Goal: Information Seeking & Learning: Check status

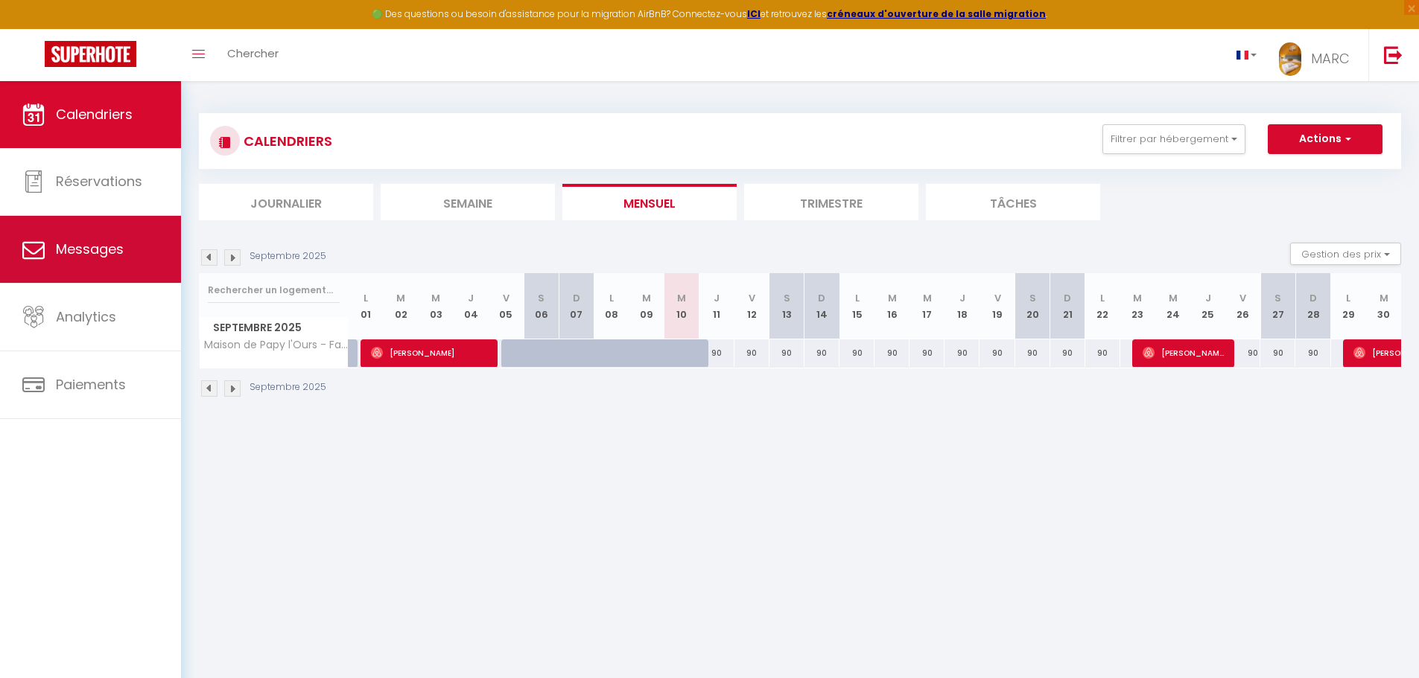
click at [120, 255] on span "Messages" at bounding box center [90, 249] width 68 height 19
select select "message"
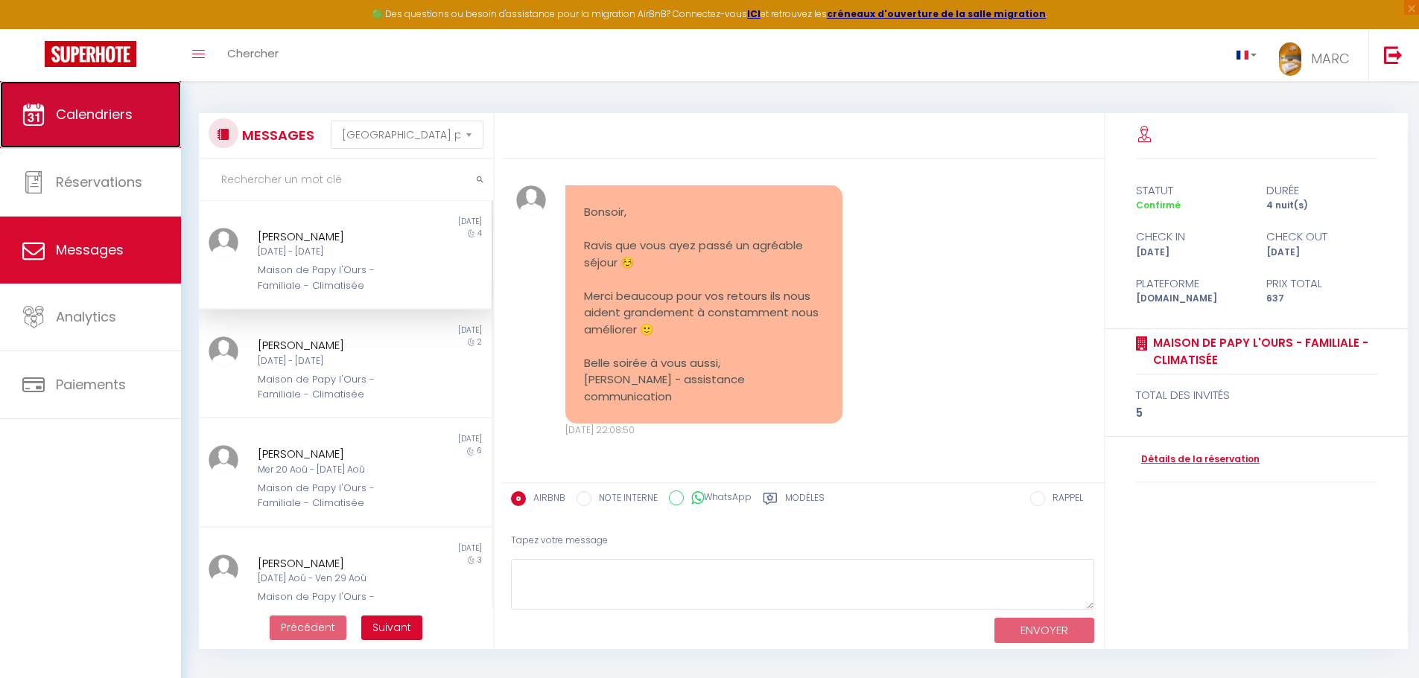
click at [102, 115] on span "Calendriers" at bounding box center [94, 114] width 77 height 19
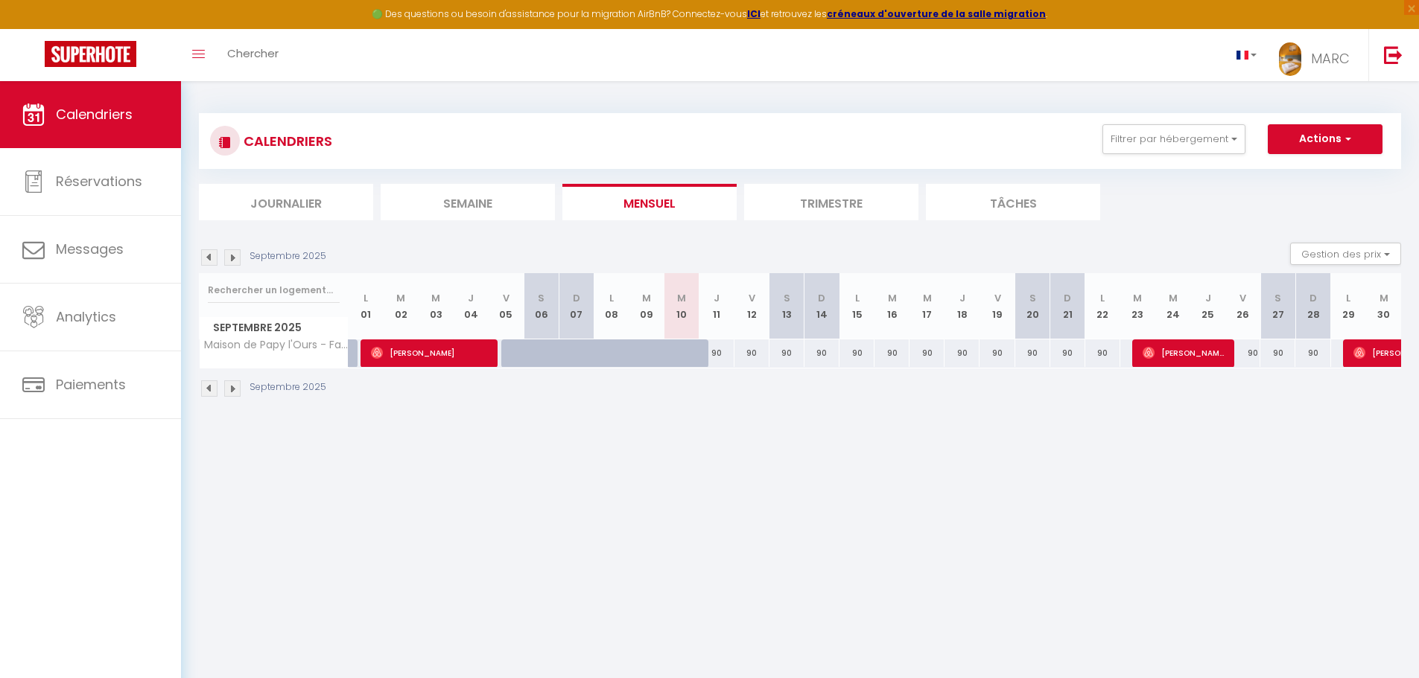
scroll to position [81, 0]
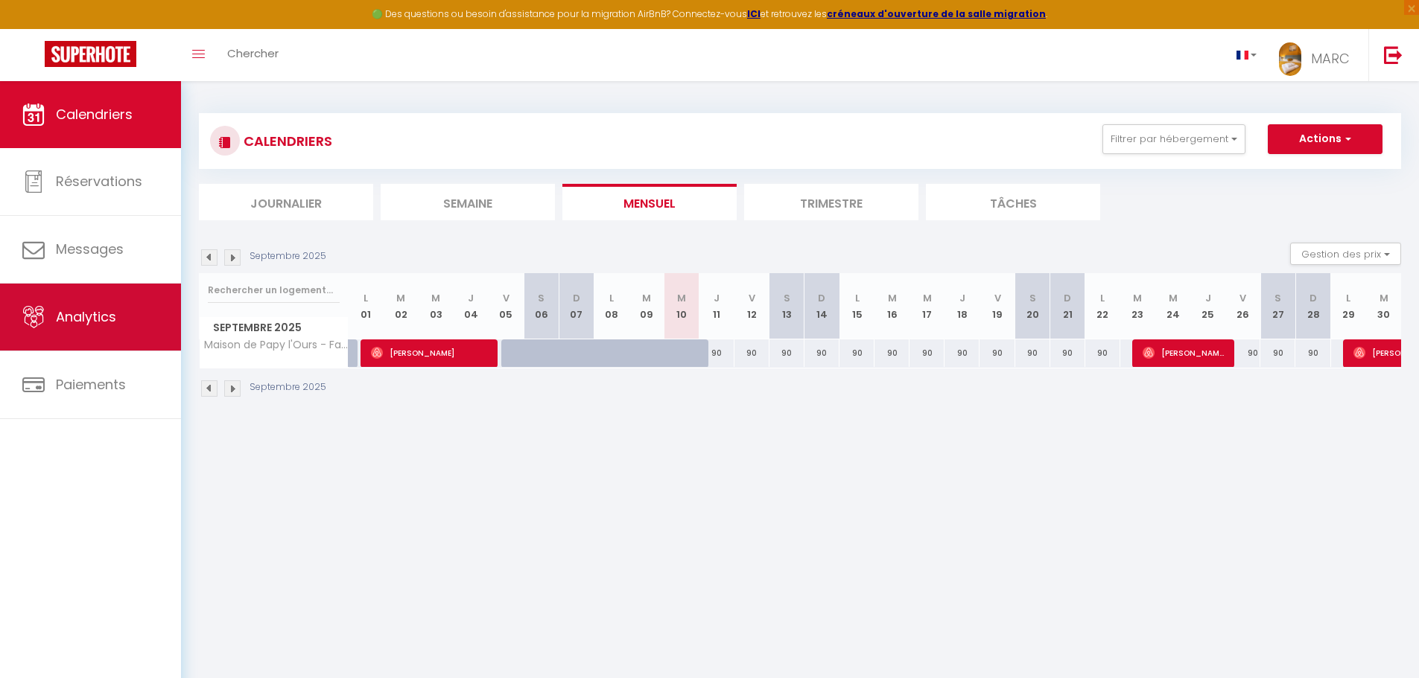
click at [84, 317] on span "Analytics" at bounding box center [86, 317] width 60 height 19
select select "2025"
select select "9"
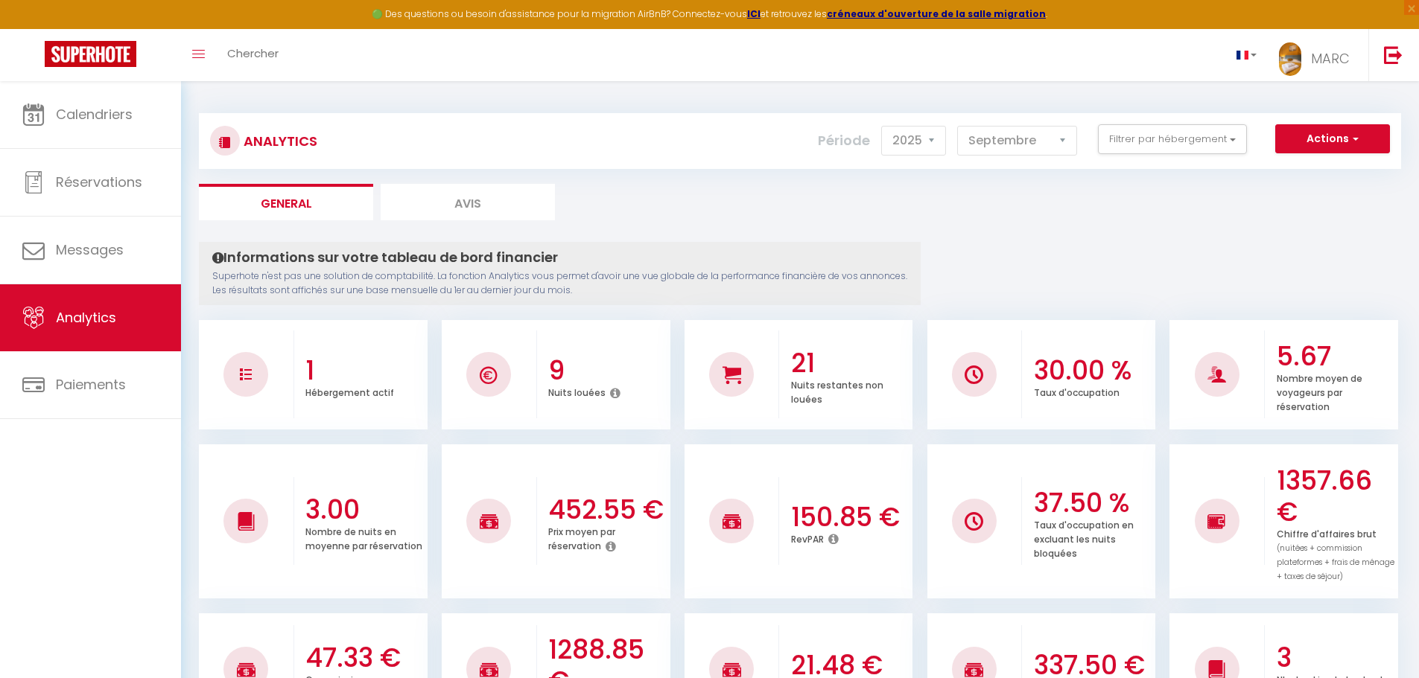
click at [464, 208] on li "Avis" at bounding box center [468, 202] width 174 height 36
select select "2025"
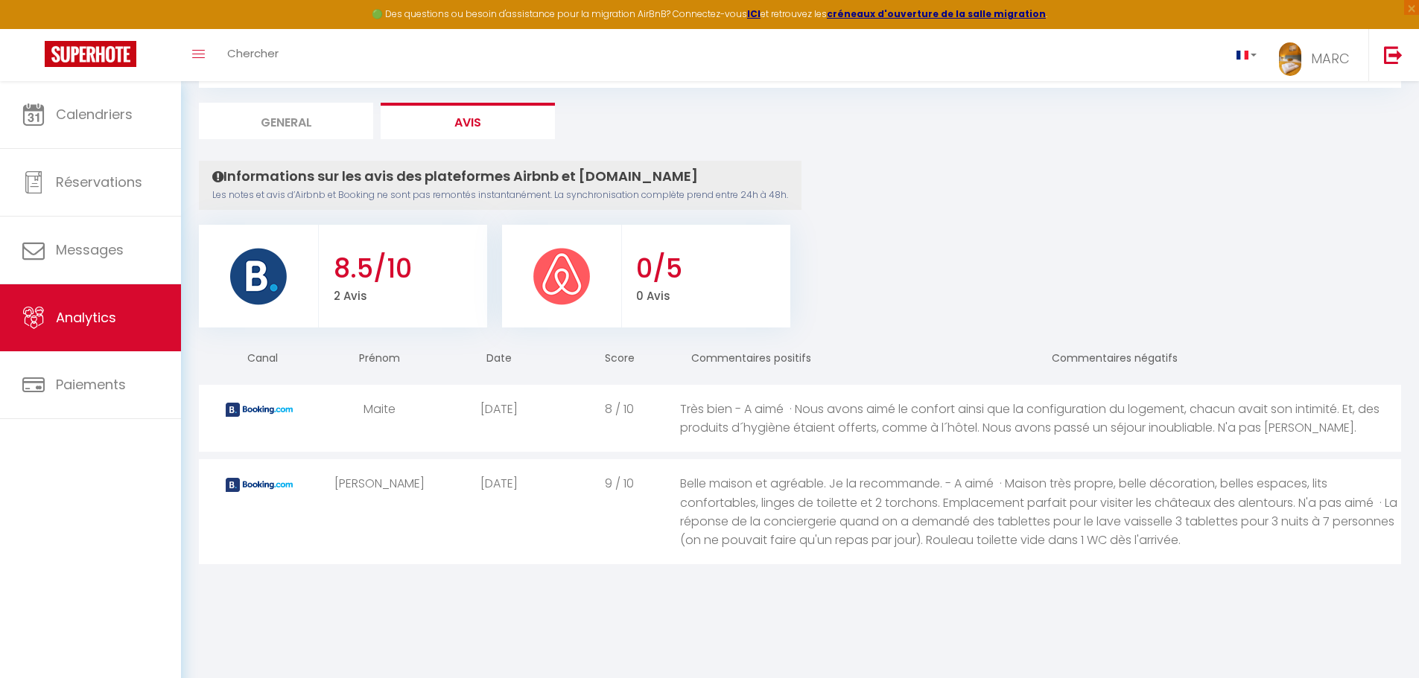
scroll to position [7, 0]
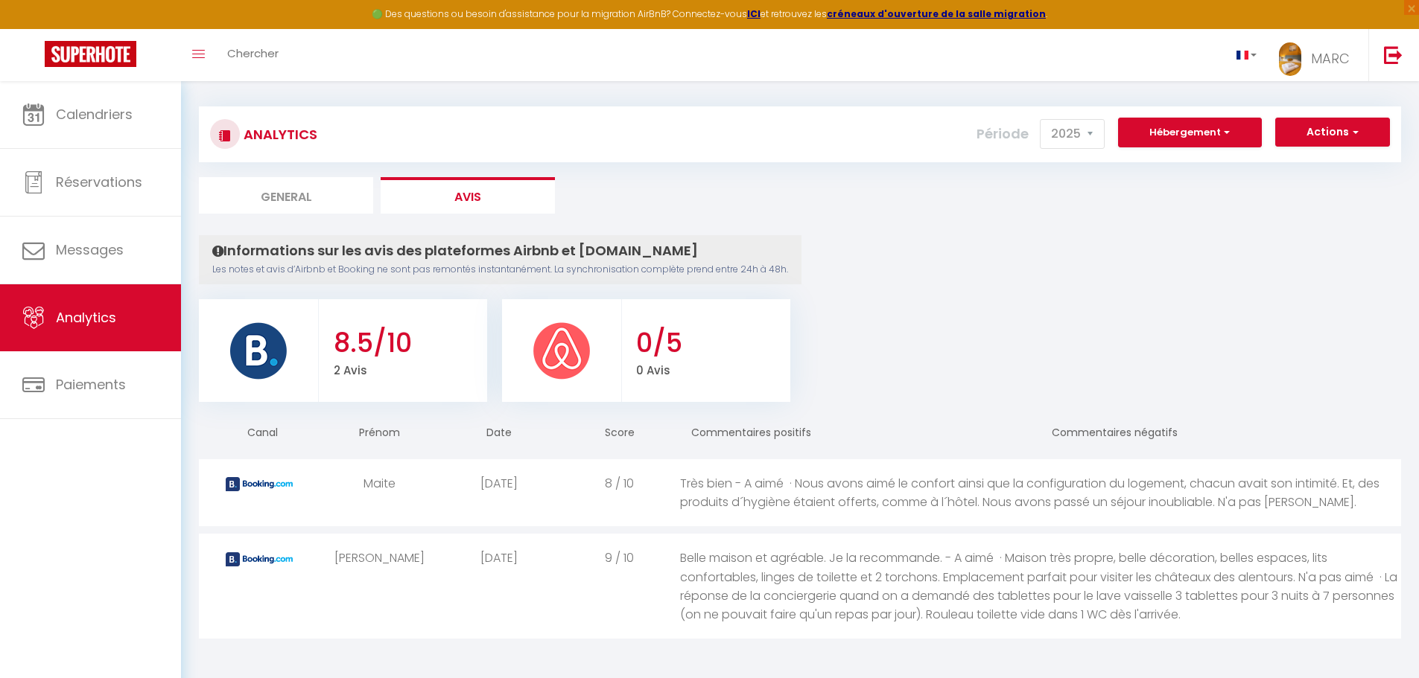
click at [258, 209] on li "General" at bounding box center [286, 195] width 174 height 36
select select "2025"
select select "9"
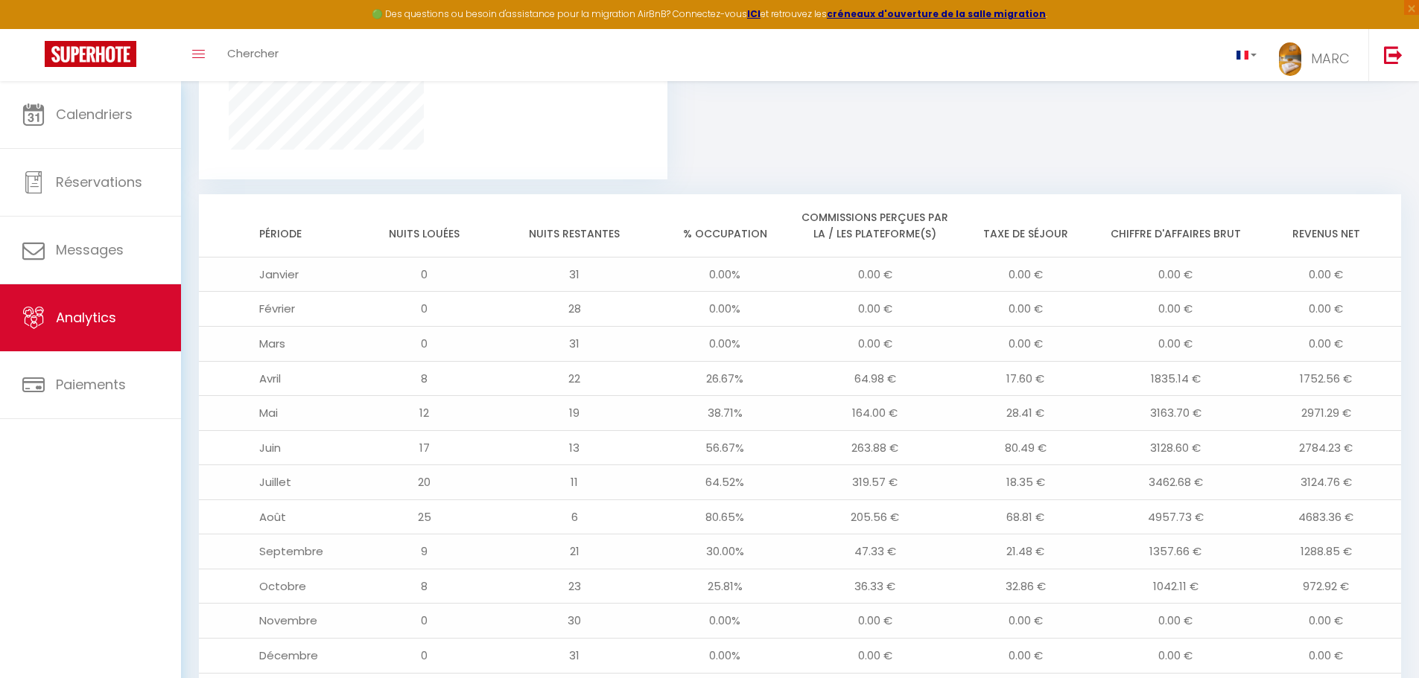
scroll to position [1197, 0]
